Goal: Information Seeking & Learning: Learn about a topic

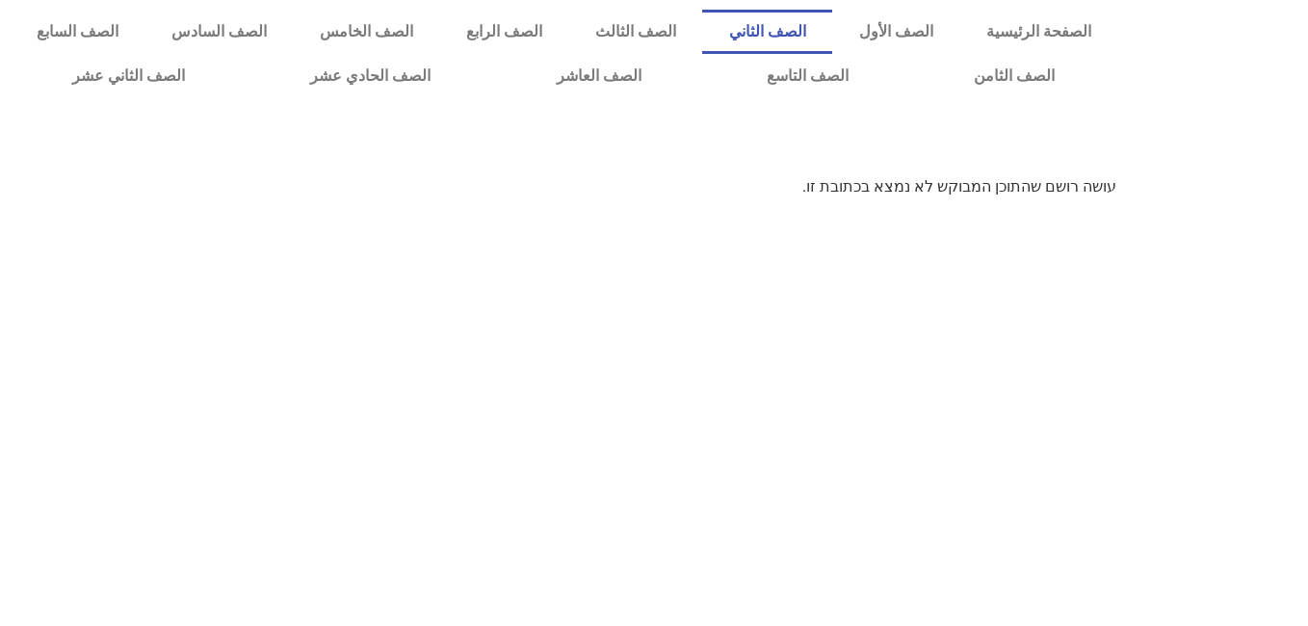
click at [828, 25] on link "الصف الثاني" at bounding box center [767, 32] width 130 height 44
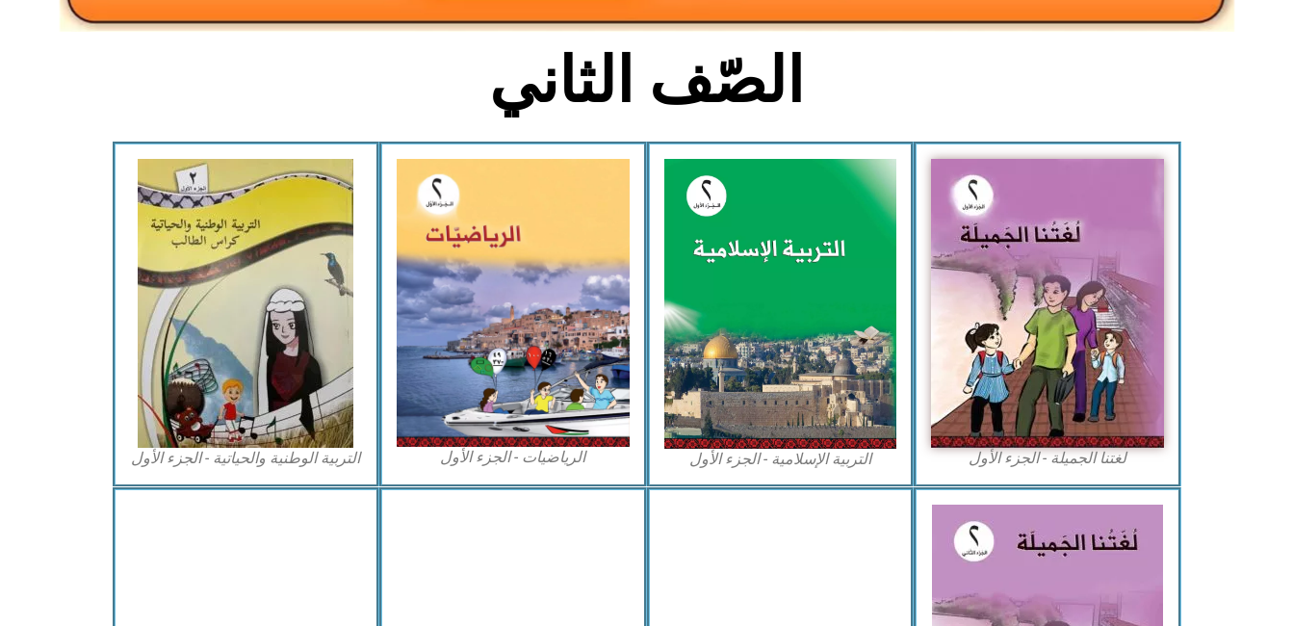
scroll to position [460, 0]
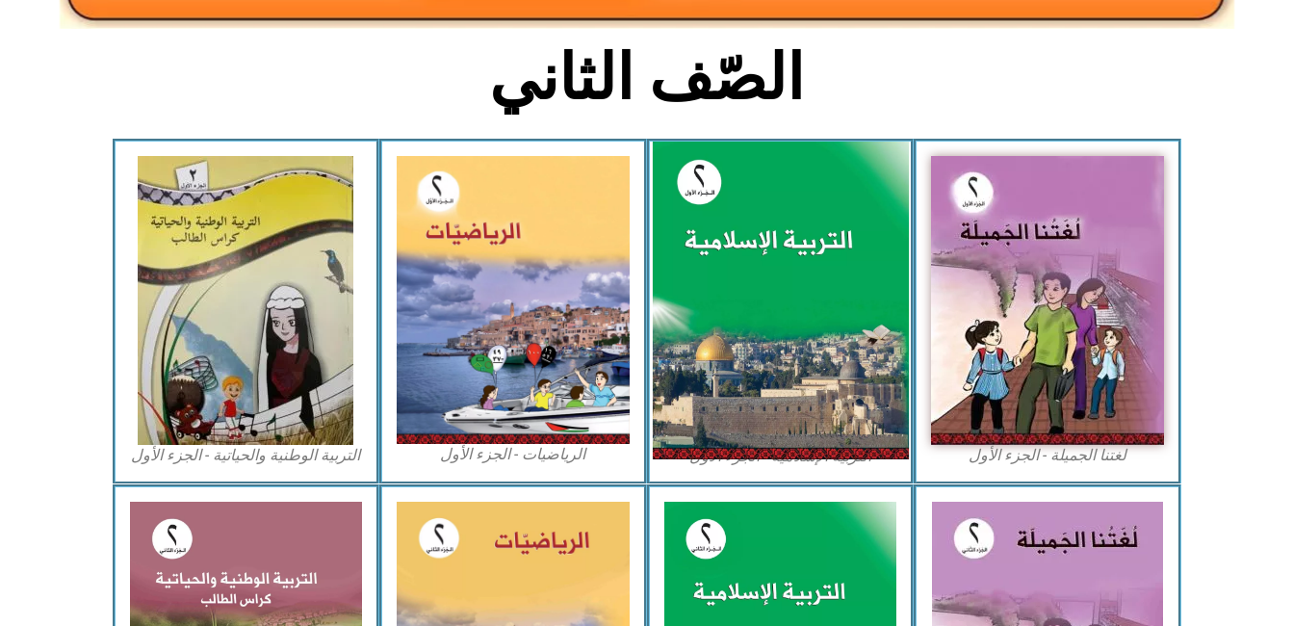
click at [769, 387] on img at bounding box center [780, 301] width 256 height 319
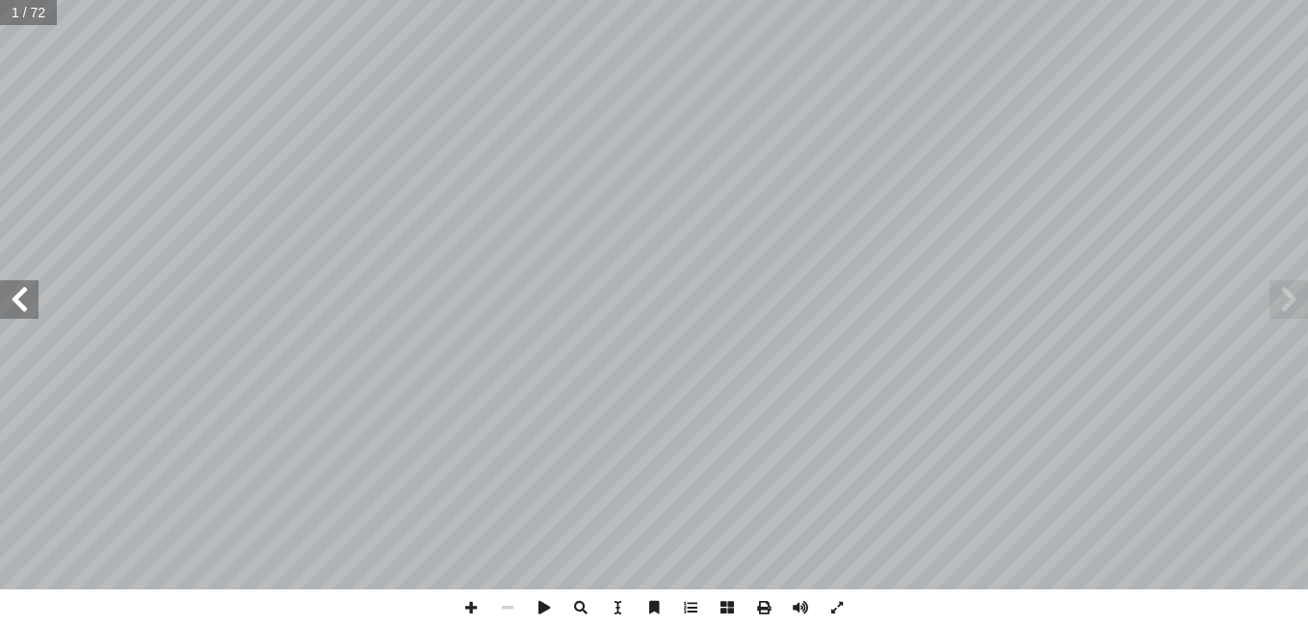
click at [14, 308] on span at bounding box center [19, 299] width 39 height 39
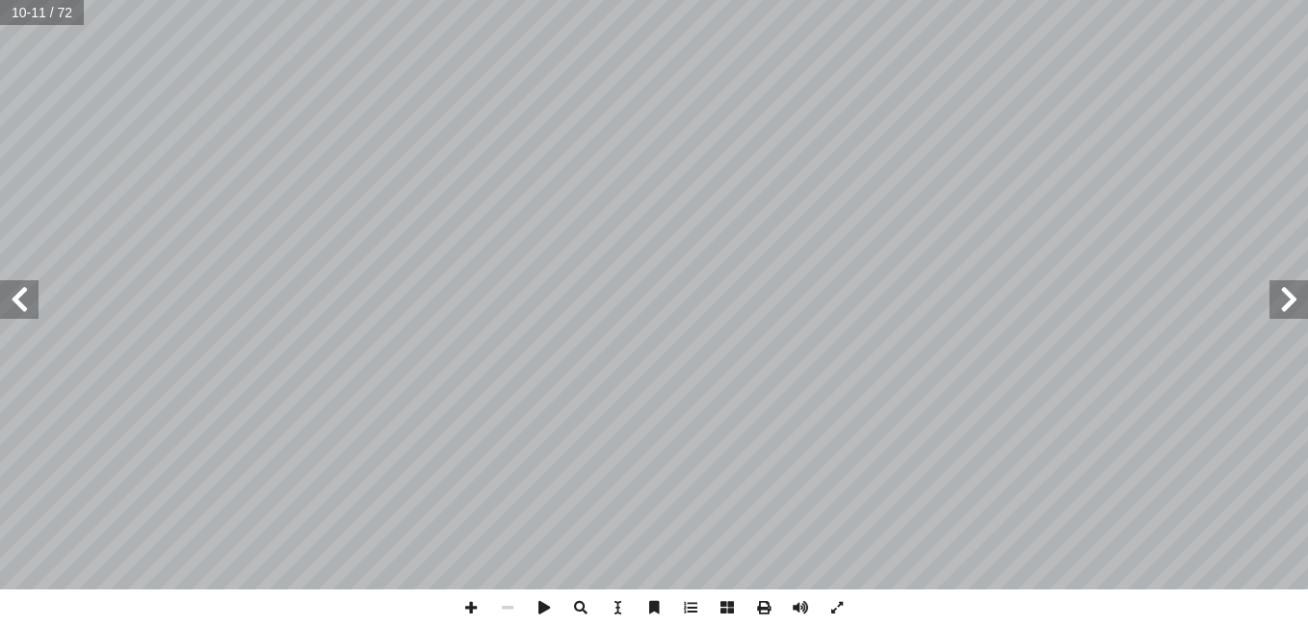
click at [14, 308] on span at bounding box center [19, 299] width 39 height 39
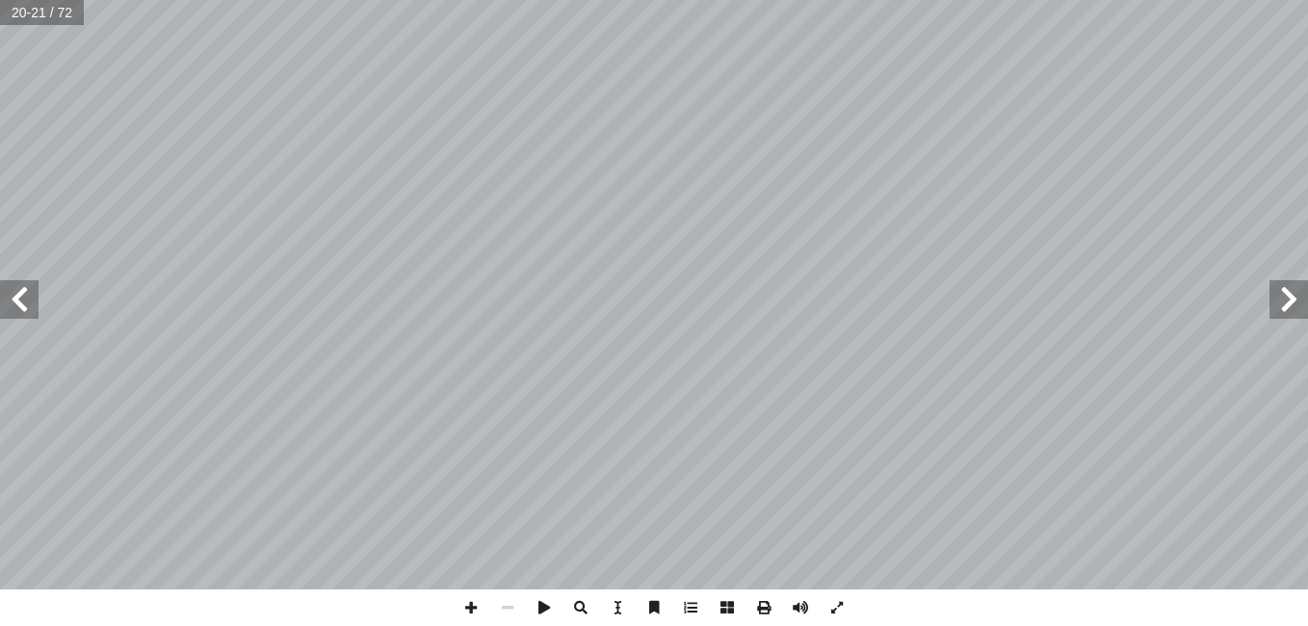
click at [1293, 287] on span at bounding box center [1288, 299] width 39 height 39
click at [20, 284] on span at bounding box center [19, 299] width 39 height 39
click at [471, 600] on span at bounding box center [471, 607] width 37 height 37
